Goal: Transaction & Acquisition: Download file/media

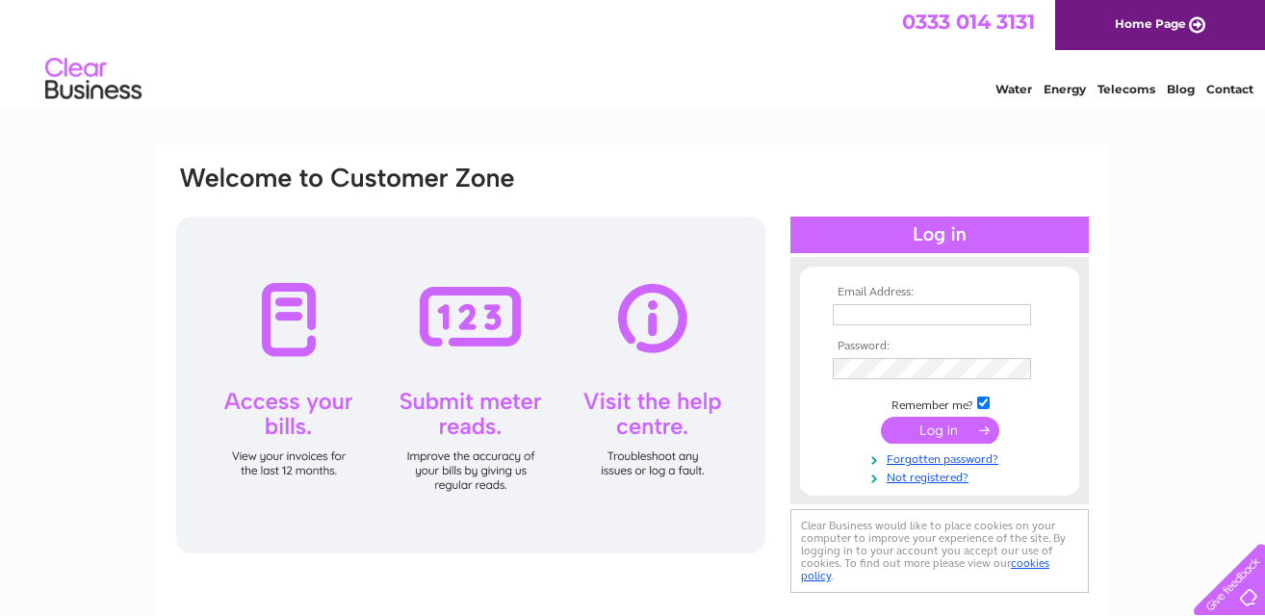
click at [978, 314] on input "text" at bounding box center [931, 314] width 198 height 21
type input "[EMAIL_ADDRESS][DOMAIN_NAME]"
click at [881, 417] on input "submit" at bounding box center [940, 430] width 118 height 27
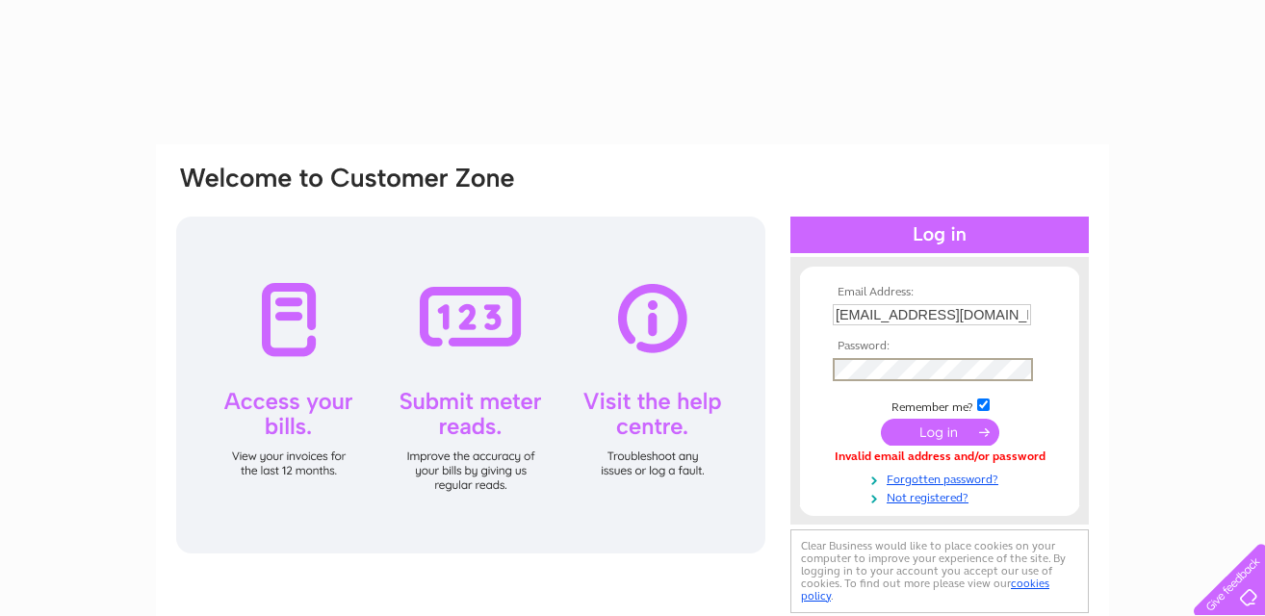
click at [881, 419] on input "submit" at bounding box center [940, 432] width 118 height 27
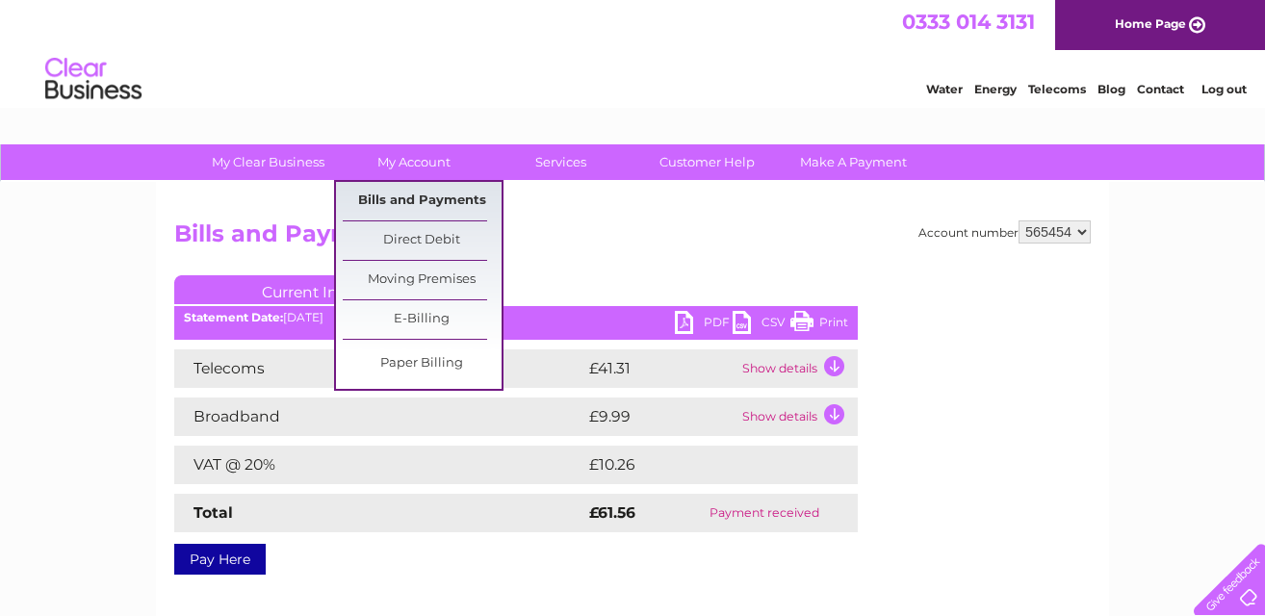
click at [414, 191] on link "Bills and Payments" at bounding box center [422, 201] width 159 height 38
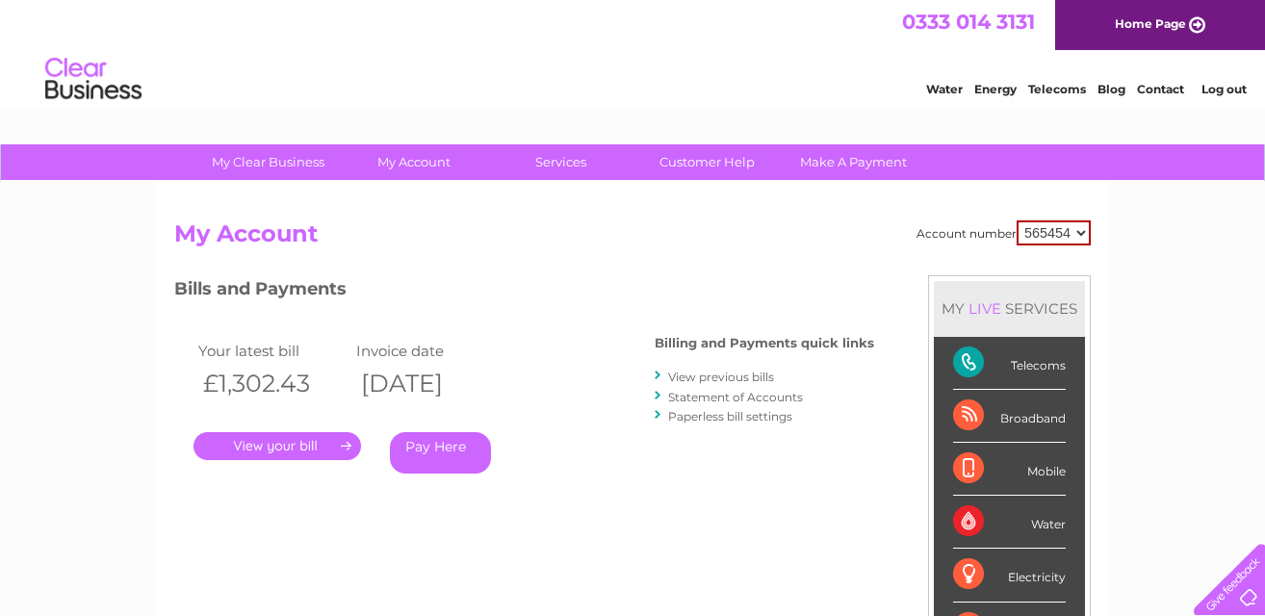
click at [311, 442] on link "." at bounding box center [276, 446] width 167 height 28
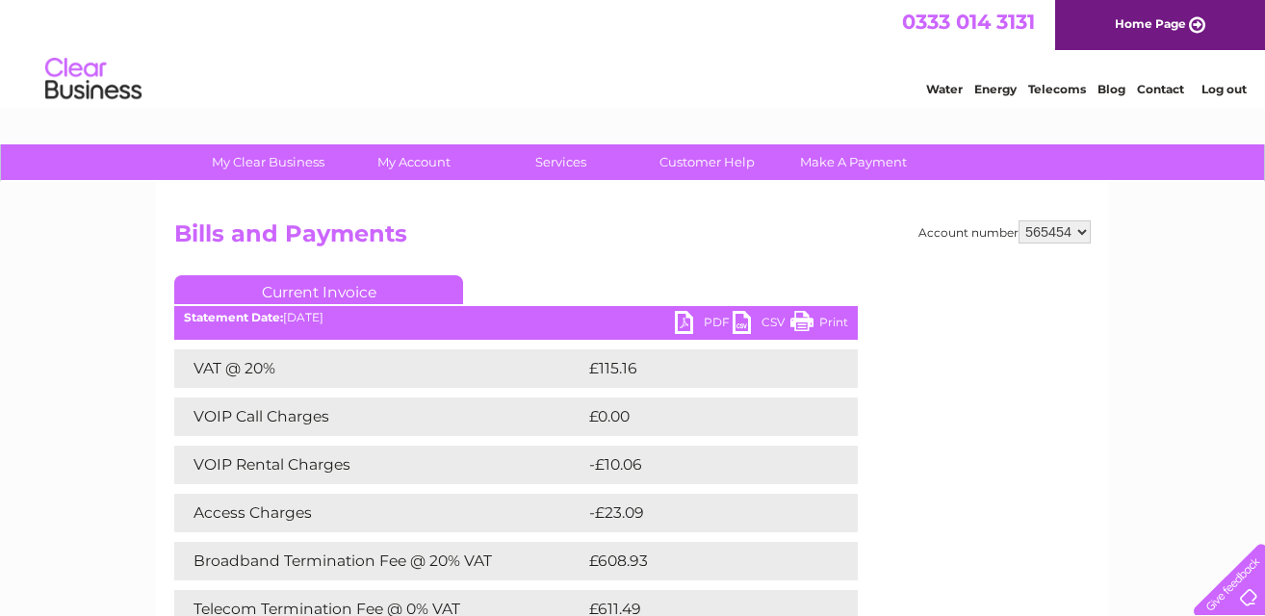
click at [679, 320] on link "PDF" at bounding box center [704, 325] width 58 height 28
click at [755, 316] on link "CSV" at bounding box center [761, 325] width 58 height 28
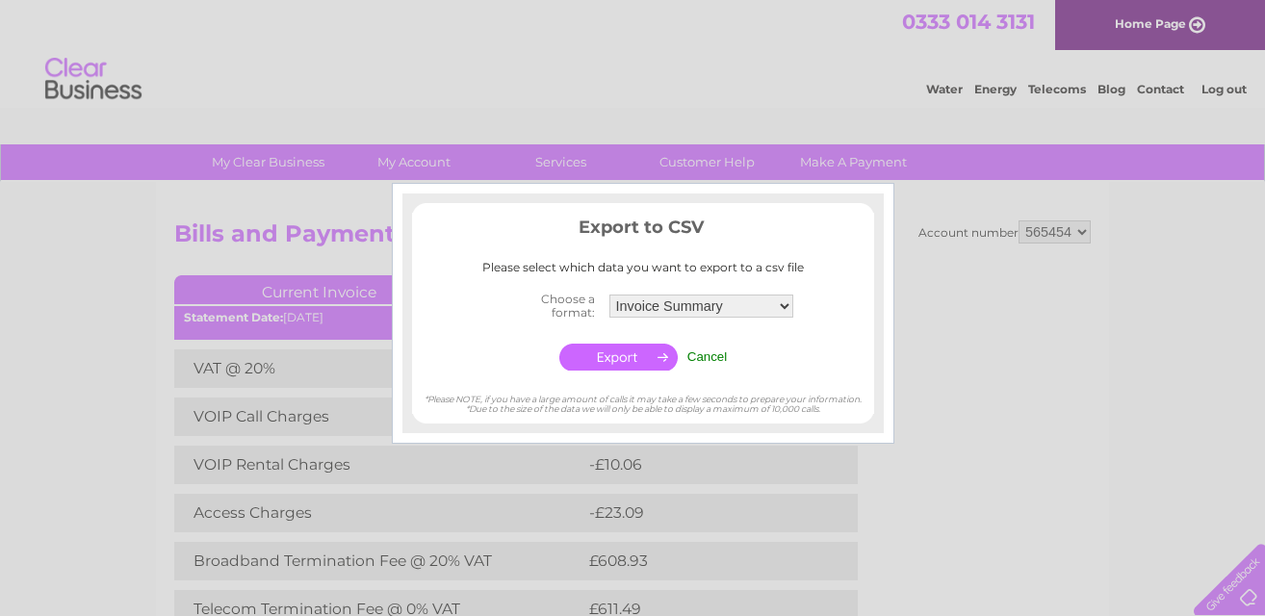
click at [635, 355] on input "button" at bounding box center [618, 357] width 118 height 27
